Goal: Find specific page/section: Find specific page/section

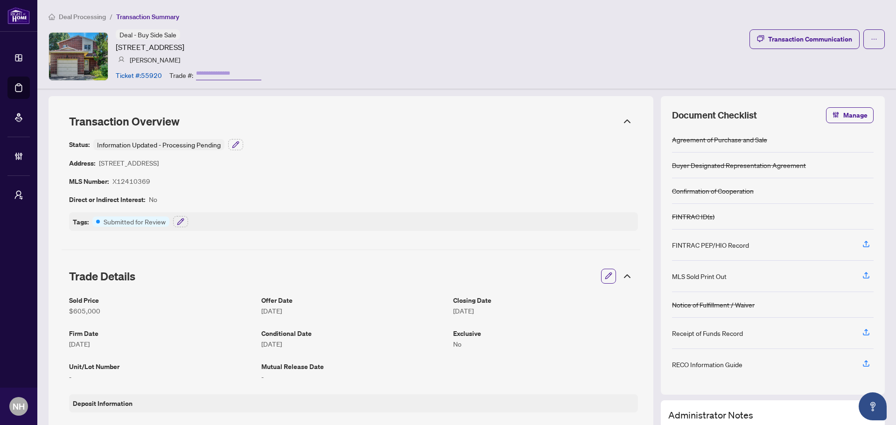
drag, startPoint x: 114, startPoint y: 44, endPoint x: 319, endPoint y: 42, distance: 205.2
click at [319, 42] on div "Deal - Buy Side Sale 6078 Rivercrest Dr, Gloucester, Ontario K1C 5R2, Canada Je…" at bounding box center [467, 56] width 836 height 54
copy article "6078 Rivercrest Dr, Gloucester, Ontario K1C 5R2, Canada"
click at [80, 17] on span "Deal Processing" at bounding box center [82, 17] width 47 height 8
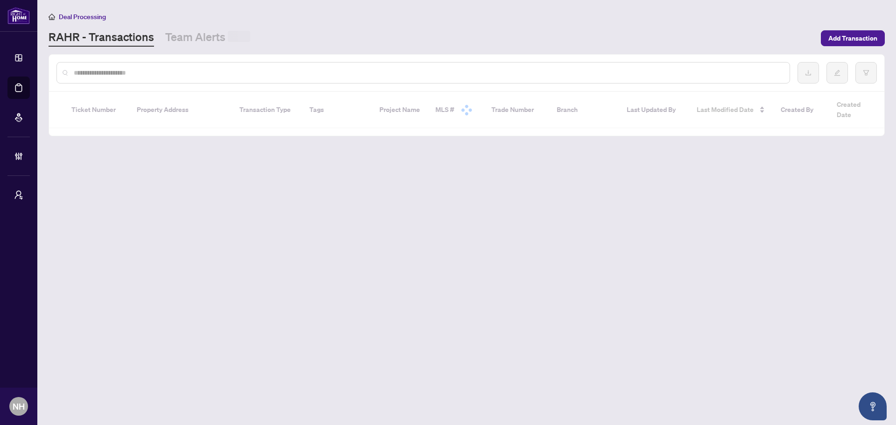
drag, startPoint x: 126, startPoint y: 69, endPoint x: 318, endPoint y: 39, distance: 194.0
click at [126, 68] on input "text" at bounding box center [428, 73] width 708 height 10
paste input "**********"
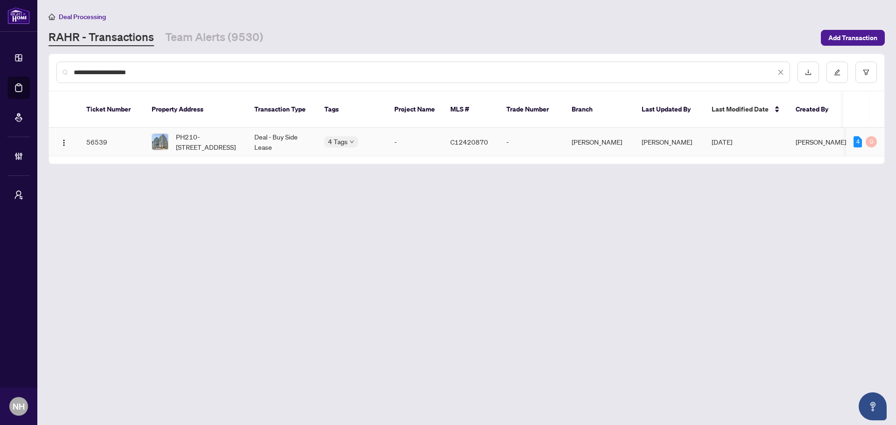
type input "**********"
click at [208, 142] on td "PH210-460 Adelaide St, Toronto, Ontario M5A 1N4, Canada" at bounding box center [195, 142] width 103 height 28
click at [222, 31] on link "Team Alerts (9530)" at bounding box center [214, 37] width 98 height 17
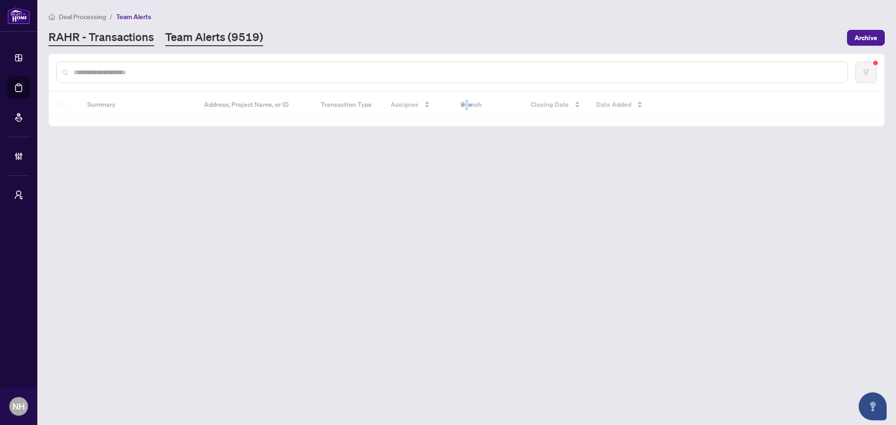
click at [123, 37] on link "RAHR - Transactions" at bounding box center [101, 37] width 105 height 17
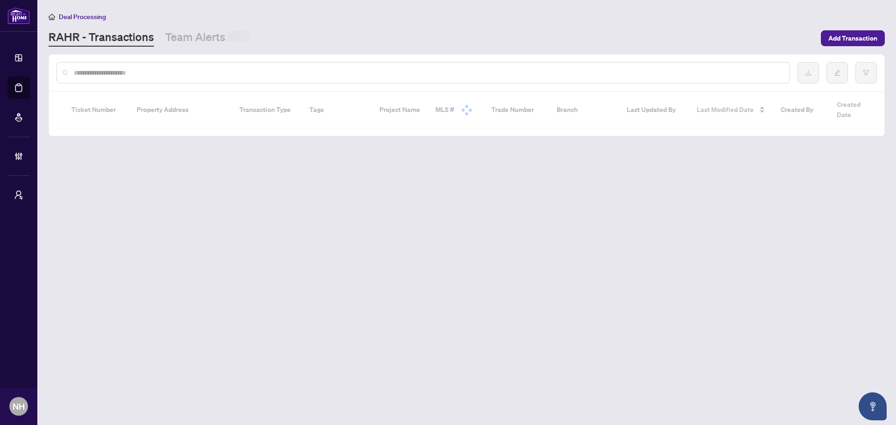
click at [135, 70] on input "text" at bounding box center [428, 73] width 708 height 10
type input "**********"
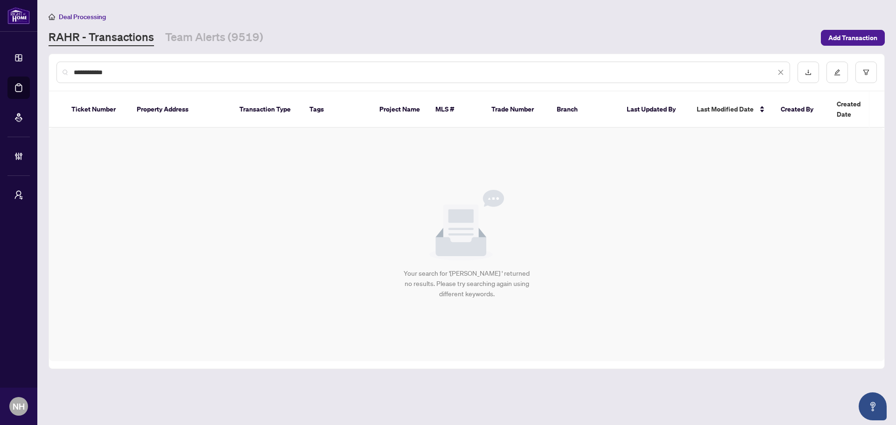
drag, startPoint x: 122, startPoint y: 71, endPoint x: 14, endPoint y: 56, distance: 108.4
click at [1, 60] on div "**********" at bounding box center [448, 212] width 896 height 425
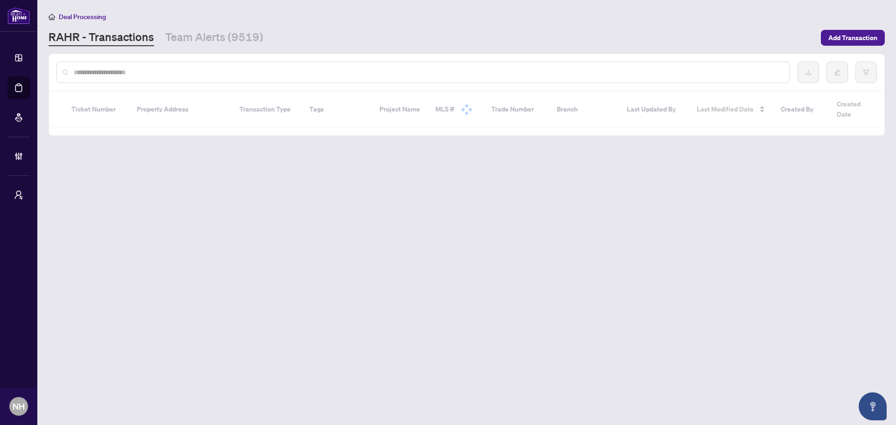
click at [166, 73] on input "text" at bounding box center [428, 72] width 708 height 10
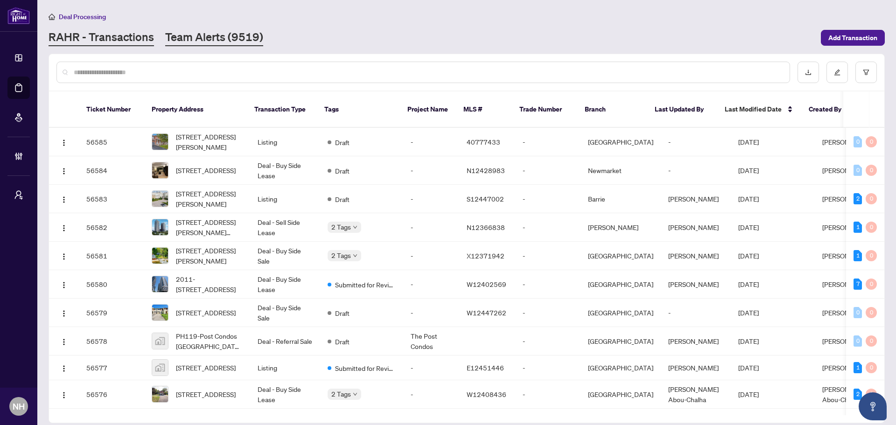
click at [207, 38] on link "Team Alerts (9519)" at bounding box center [214, 37] width 98 height 17
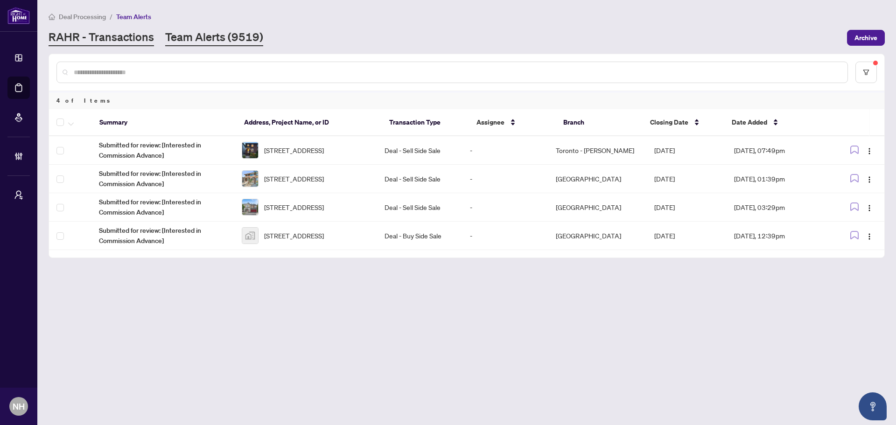
click at [119, 40] on link "RAHR - Transactions" at bounding box center [101, 37] width 105 height 17
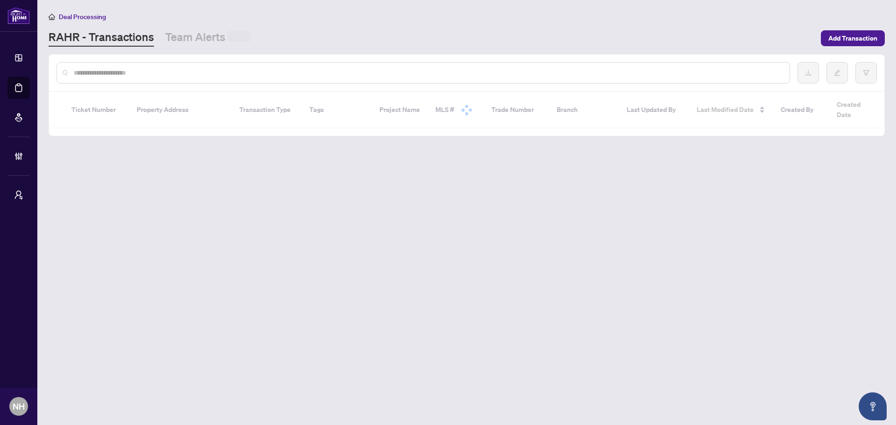
click at [153, 66] on div at bounding box center [422, 72] width 733 height 21
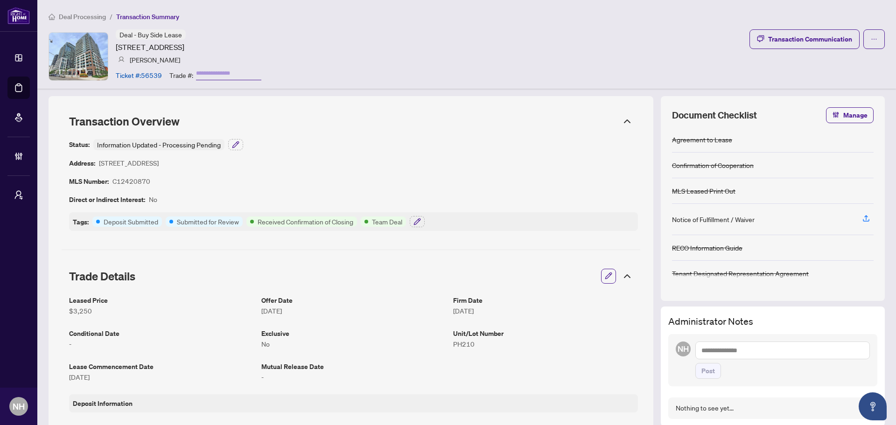
click at [78, 14] on span "Deal Processing" at bounding box center [82, 17] width 47 height 8
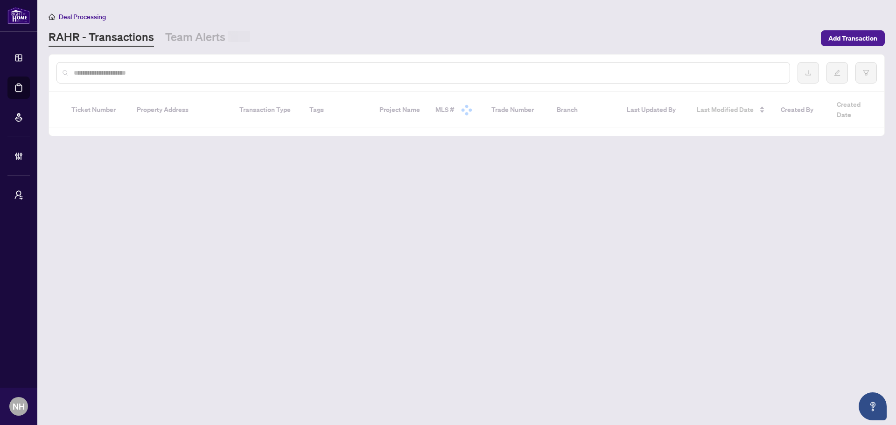
drag, startPoint x: 147, startPoint y: 73, endPoint x: 154, endPoint y: 73, distance: 7.0
click at [147, 73] on input "text" at bounding box center [428, 73] width 708 height 10
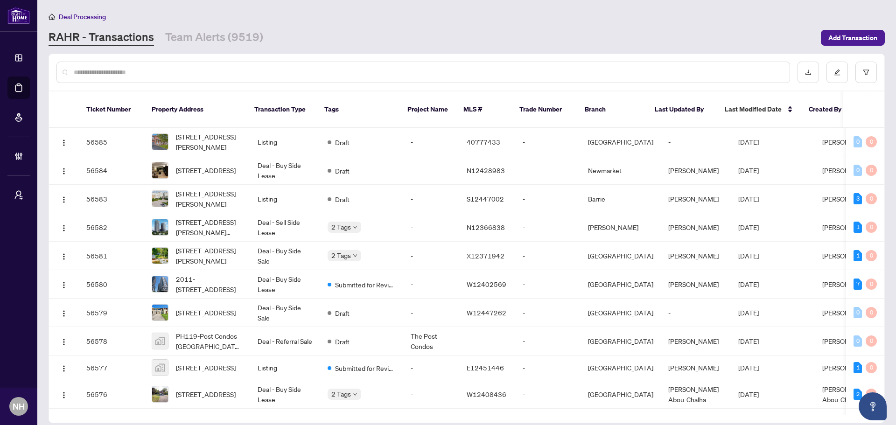
click at [300, 34] on div "RAHR - Transactions Team Alerts (9519)" at bounding box center [432, 37] width 766 height 17
click at [228, 34] on link "Team Alerts (9519)" at bounding box center [214, 37] width 98 height 17
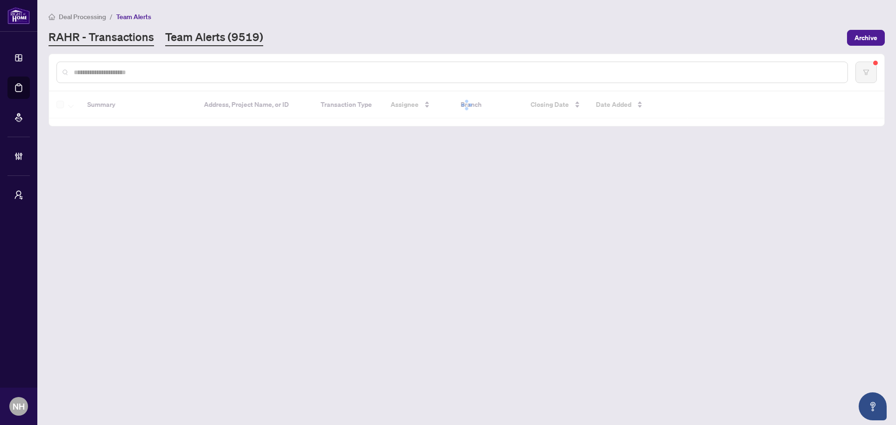
click at [96, 34] on link "RAHR - Transactions" at bounding box center [101, 37] width 105 height 17
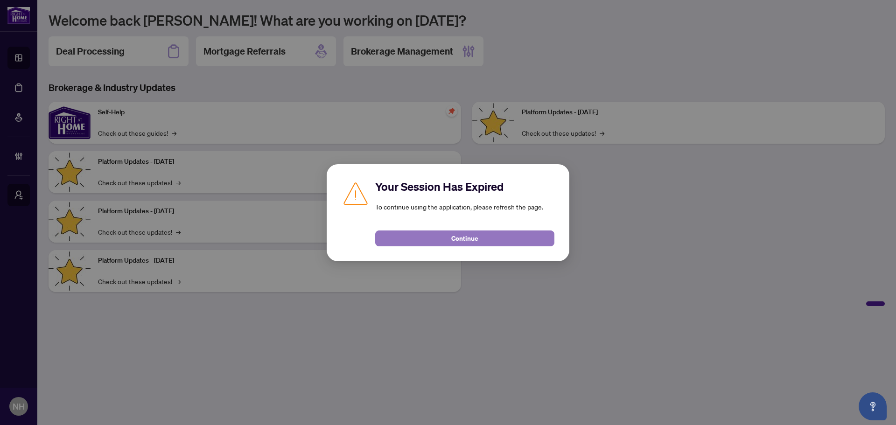
click at [492, 243] on button "Continue" at bounding box center [464, 238] width 179 height 16
